Goal: Browse casually

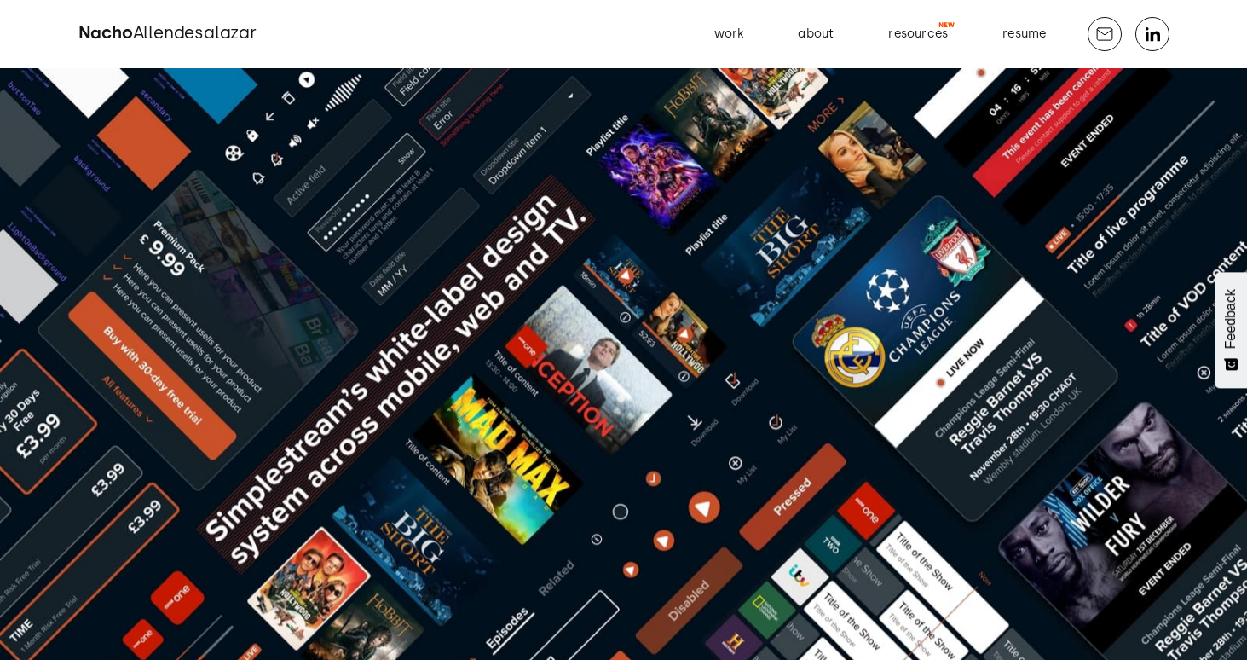
scroll to position [0, 12]
click at [246, 37] on span "Allendesalazar" at bounding box center [195, 32] width 124 height 20
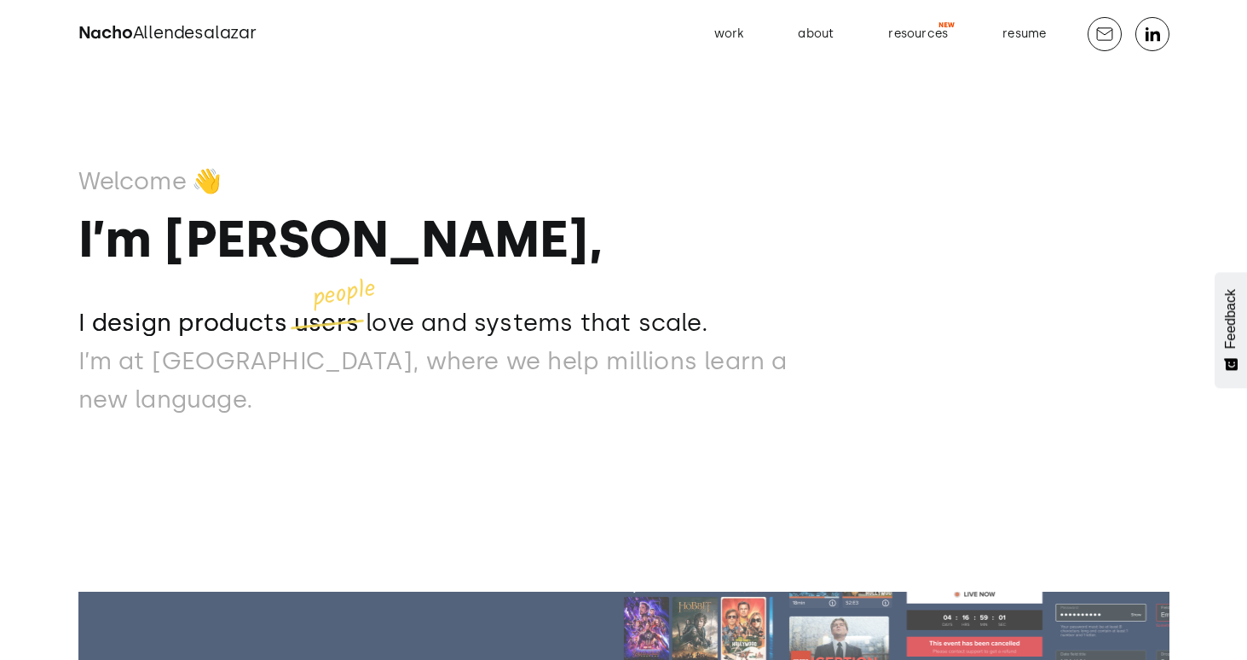
drag, startPoint x: 315, startPoint y: 331, endPoint x: 373, endPoint y: 309, distance: 62.9
click at [373, 308] on p "people" at bounding box center [344, 294] width 67 height 38
click at [377, 317] on div "Welcome 👋 I’m Nacho, I design products users love and systems that scale. I des…" at bounding box center [460, 288] width 764 height 257
drag, startPoint x: 315, startPoint y: 324, endPoint x: 372, endPoint y: 318, distance: 56.6
click at [372, 313] on p "people" at bounding box center [344, 294] width 67 height 38
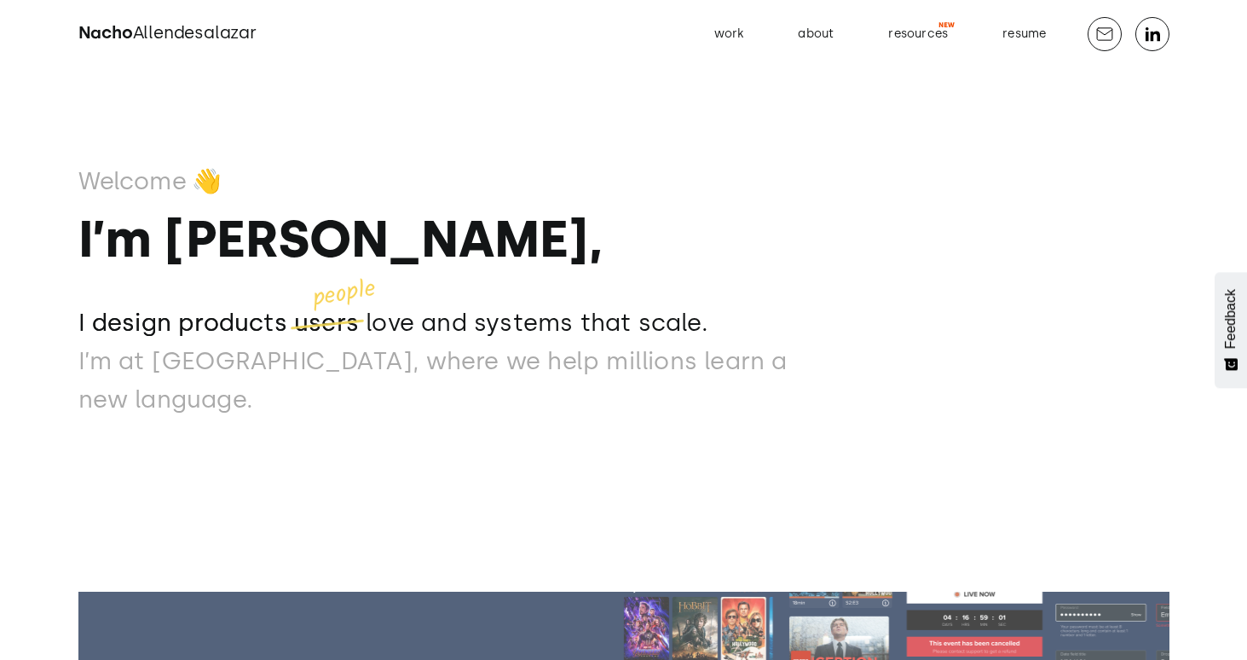
click at [376, 315] on div "Welcome 👋 I’m Nacho, I design products users love and systems that scale. I des…" at bounding box center [460, 288] width 764 height 257
drag, startPoint x: 375, startPoint y: 315, endPoint x: 315, endPoint y: 319, distance: 60.6
click at [315, 313] on p "people" at bounding box center [344, 294] width 67 height 38
click at [367, 313] on p "people" at bounding box center [344, 294] width 67 height 38
drag, startPoint x: 370, startPoint y: 314, endPoint x: 314, endPoint y: 321, distance: 56.7
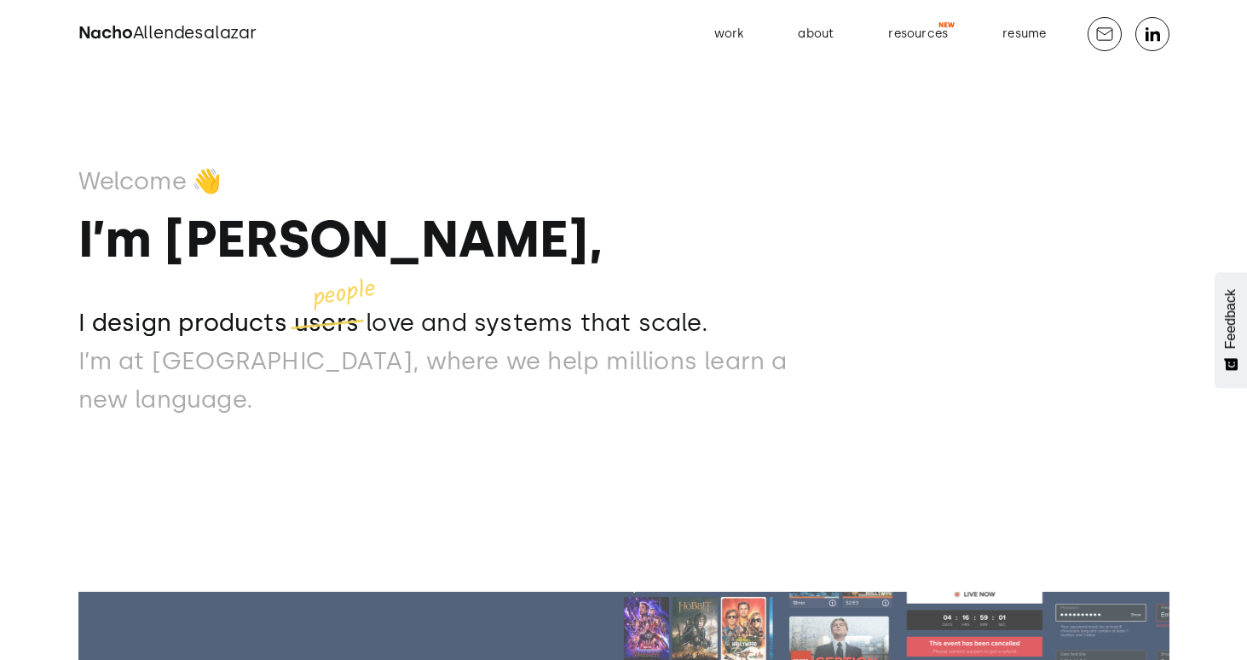
click at [314, 313] on p "people" at bounding box center [344, 294] width 67 height 38
drag, startPoint x: 312, startPoint y: 321, endPoint x: 371, endPoint y: 309, distance: 59.9
click at [371, 309] on p "people" at bounding box center [344, 294] width 67 height 38
drag, startPoint x: 83, startPoint y: 341, endPoint x: 561, endPoint y: 338, distance: 478.3
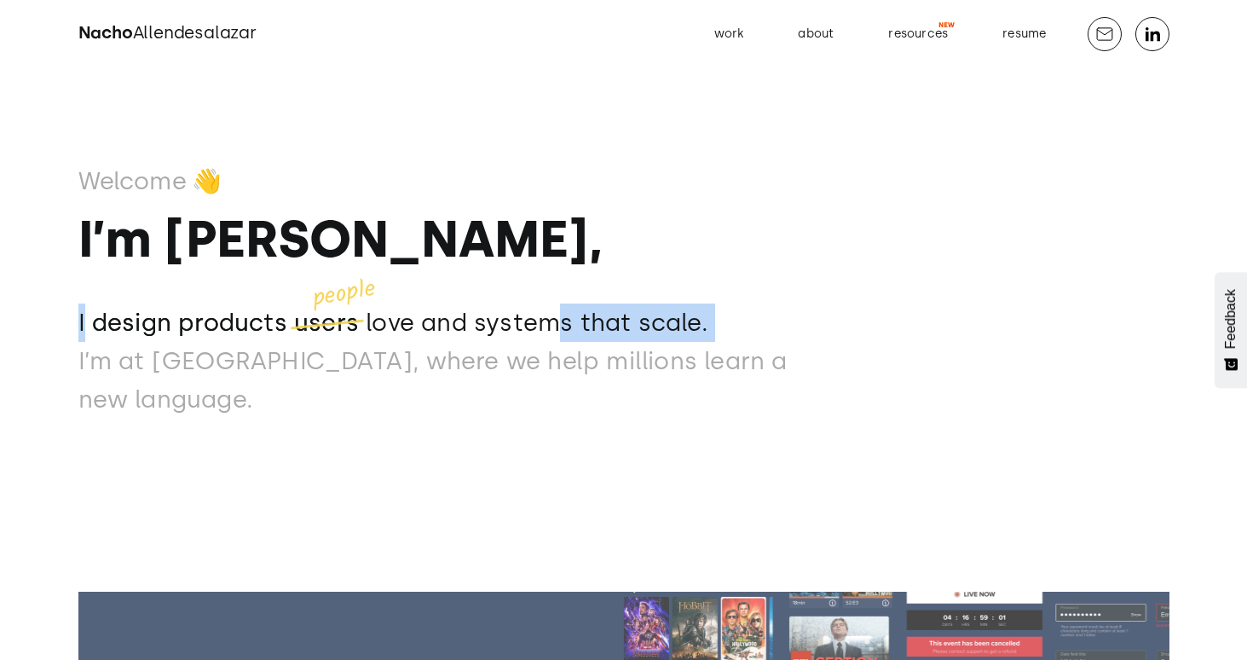
click at [561, 338] on div "I design products users love and systems that scale. I design products users pe…" at bounding box center [460, 361] width 764 height 114
click at [590, 339] on p "I design products users love and systems that scale." at bounding box center [460, 323] width 764 height 38
drag, startPoint x: 581, startPoint y: 340, endPoint x: 630, endPoint y: 339, distance: 48.6
click at [630, 339] on p "I design products users love and systems that scale." at bounding box center [460, 323] width 764 height 38
drag, startPoint x: 643, startPoint y: 346, endPoint x: 703, endPoint y: 345, distance: 59.7
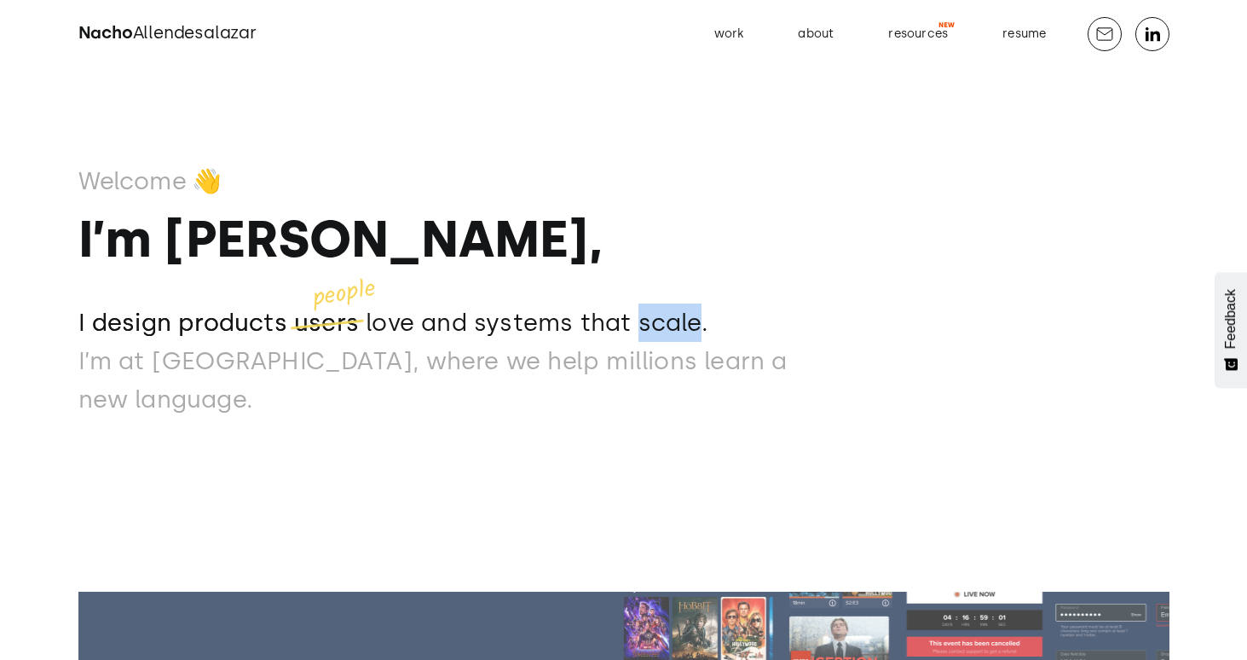
click at [703, 342] on p "I design products users love and systems that scale." at bounding box center [460, 323] width 764 height 38
drag, startPoint x: 78, startPoint y: 350, endPoint x: 173, endPoint y: 350, distance: 95.5
click at [173, 342] on p "I design products users" at bounding box center [218, 323] width 281 height 38
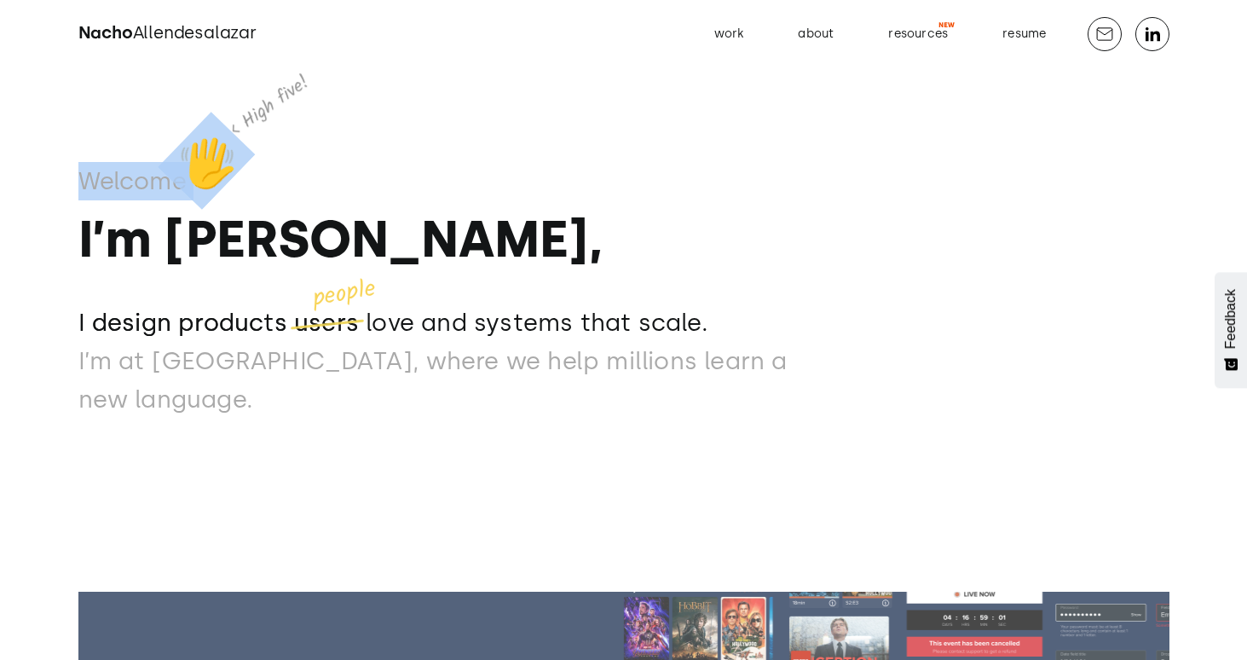
drag, startPoint x: 81, startPoint y: 205, endPoint x: 204, endPoint y: 209, distance: 122.8
click at [204, 201] on div "Welcome 👋" at bounding box center [152, 180] width 149 height 41
click at [206, 203] on p "👋" at bounding box center [207, 161] width 96 height 96
click at [218, 201] on p "👋" at bounding box center [207, 161] width 96 height 96
